Goal: Task Accomplishment & Management: Use online tool/utility

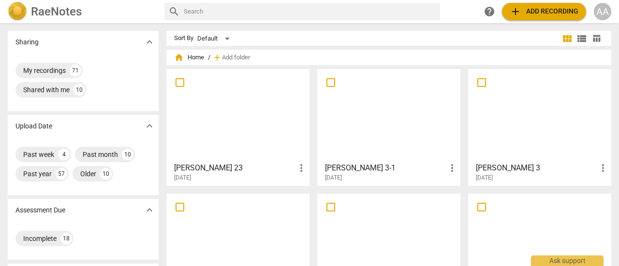
click at [529, 225] on div at bounding box center [539, 240] width 136 height 86
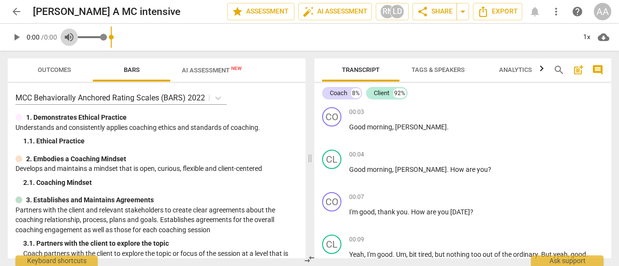
click at [63, 41] on span "volume_up" at bounding box center [68, 37] width 17 height 12
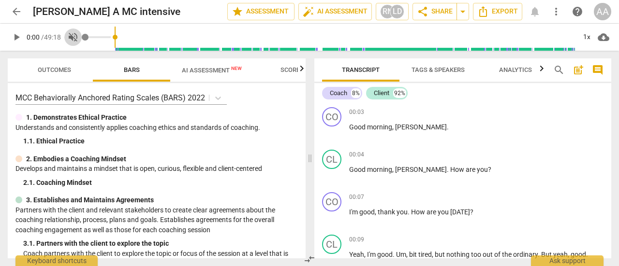
click at [70, 38] on span "volume_off" at bounding box center [73, 37] width 12 height 12
type input "1"
click at [58, 70] on span "Outcomes" at bounding box center [54, 69] width 33 height 7
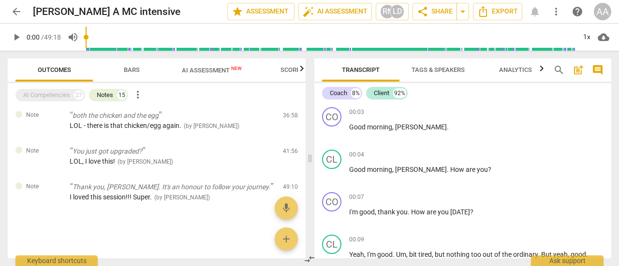
scroll to position [909, 0]
click at [48, 93] on div "AI Competencies" at bounding box center [46, 95] width 47 height 10
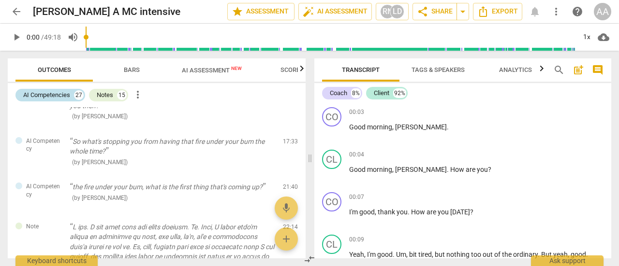
scroll to position [1587, 0]
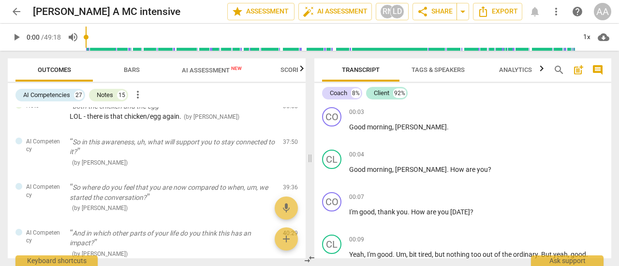
click at [198, 73] on span "AI Assessment New" at bounding box center [212, 70] width 60 height 7
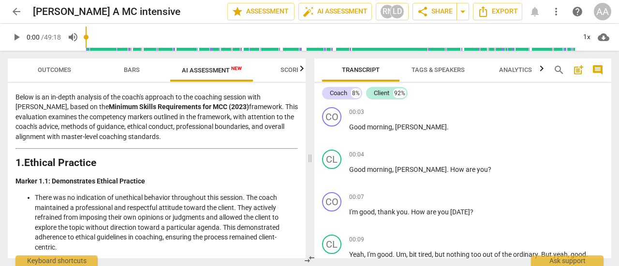
scroll to position [0, 0]
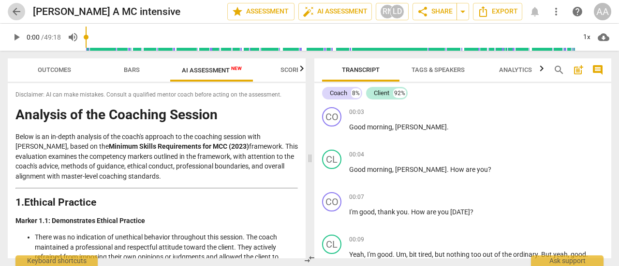
click at [15, 9] on span "arrow_back" at bounding box center [17, 12] width 12 height 12
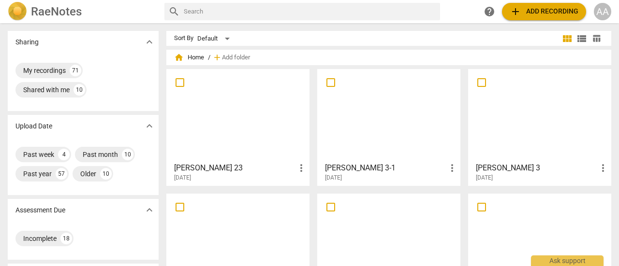
click at [413, 223] on div at bounding box center [388, 240] width 136 height 86
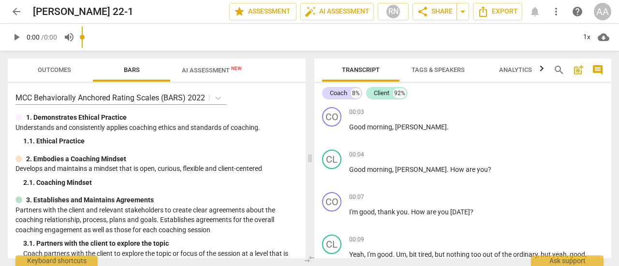
click at [215, 42] on input "range" at bounding box center [328, 37] width 493 height 31
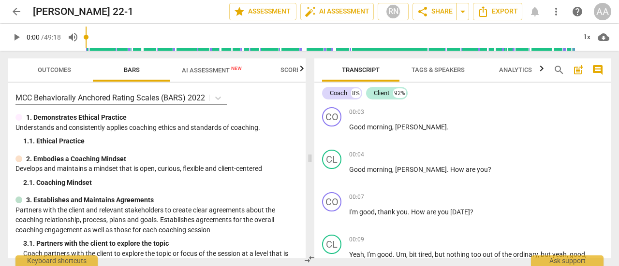
click at [214, 69] on span "AI Assessment New" at bounding box center [212, 70] width 60 height 7
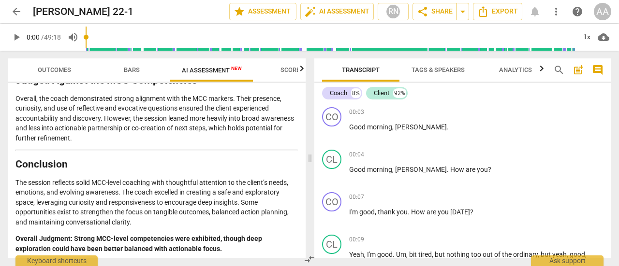
scroll to position [1737, 0]
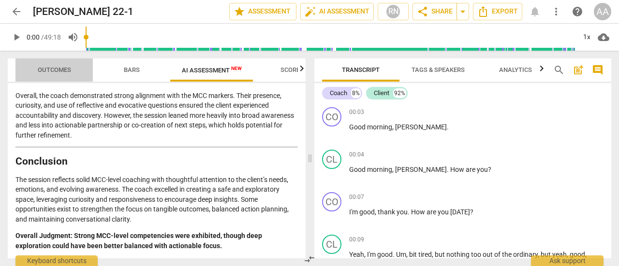
click at [54, 69] on span "Outcomes" at bounding box center [54, 69] width 33 height 7
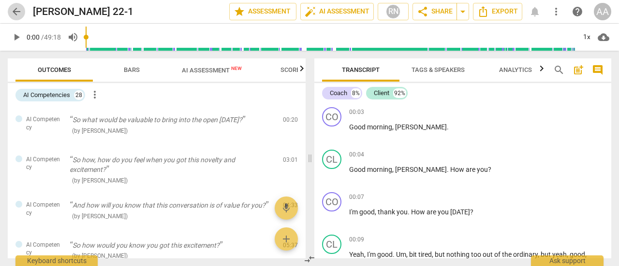
click at [18, 10] on span "arrow_back" at bounding box center [17, 12] width 12 height 12
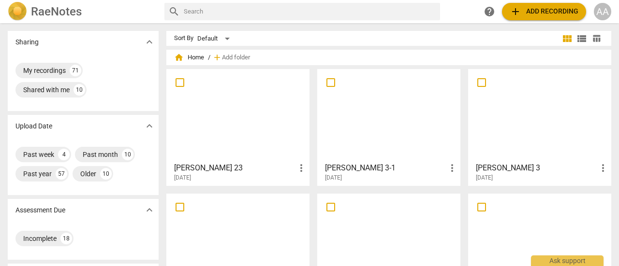
click at [521, 235] on div at bounding box center [539, 240] width 136 height 86
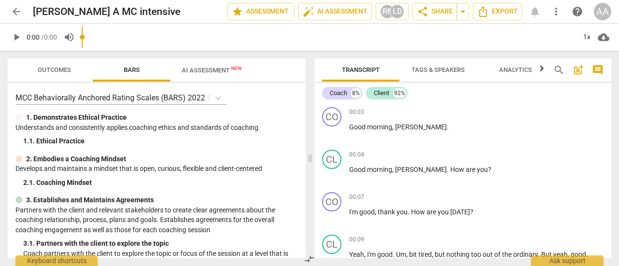
click at [54, 40] on span "/ 0:00" at bounding box center [49, 37] width 16 height 8
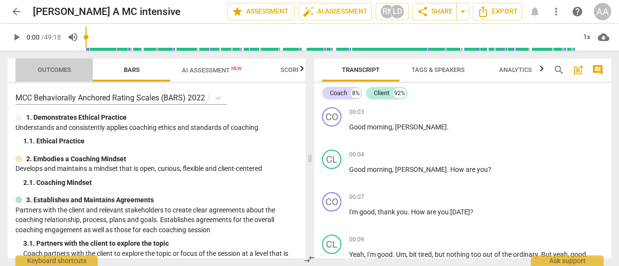
click at [55, 68] on span "Outcomes" at bounding box center [54, 69] width 33 height 7
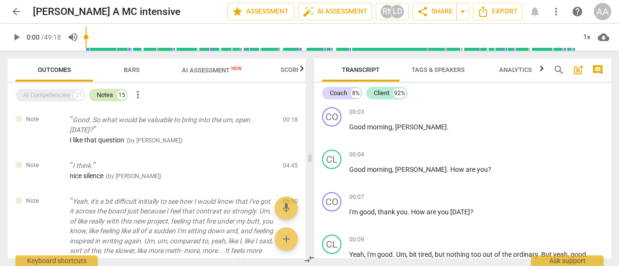
click at [110, 93] on div "Notes" at bounding box center [105, 95] width 16 height 10
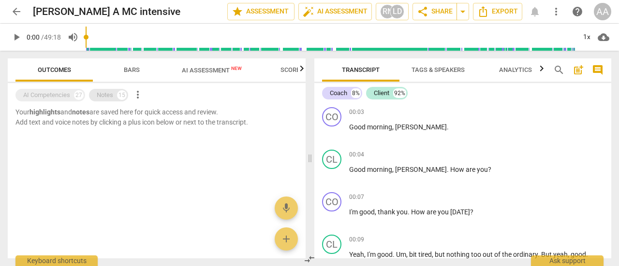
click at [110, 95] on div "Notes" at bounding box center [105, 95] width 16 height 10
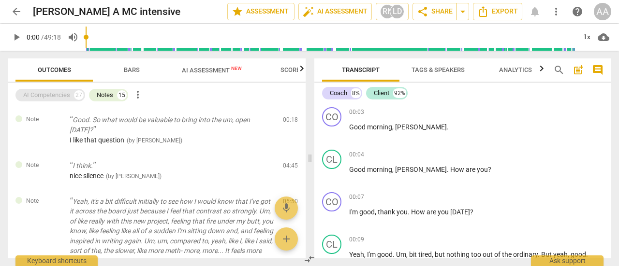
click at [53, 97] on div "AI Competencies" at bounding box center [46, 95] width 47 height 10
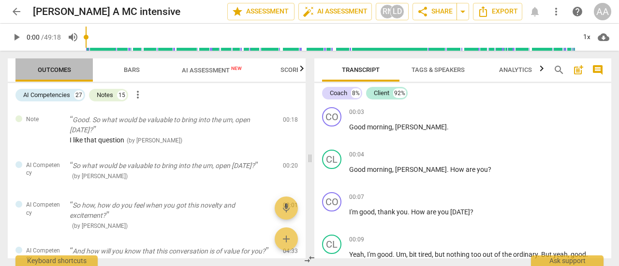
click at [62, 70] on span "Outcomes" at bounding box center [54, 69] width 33 height 7
